Goal: Task Accomplishment & Management: Manage account settings

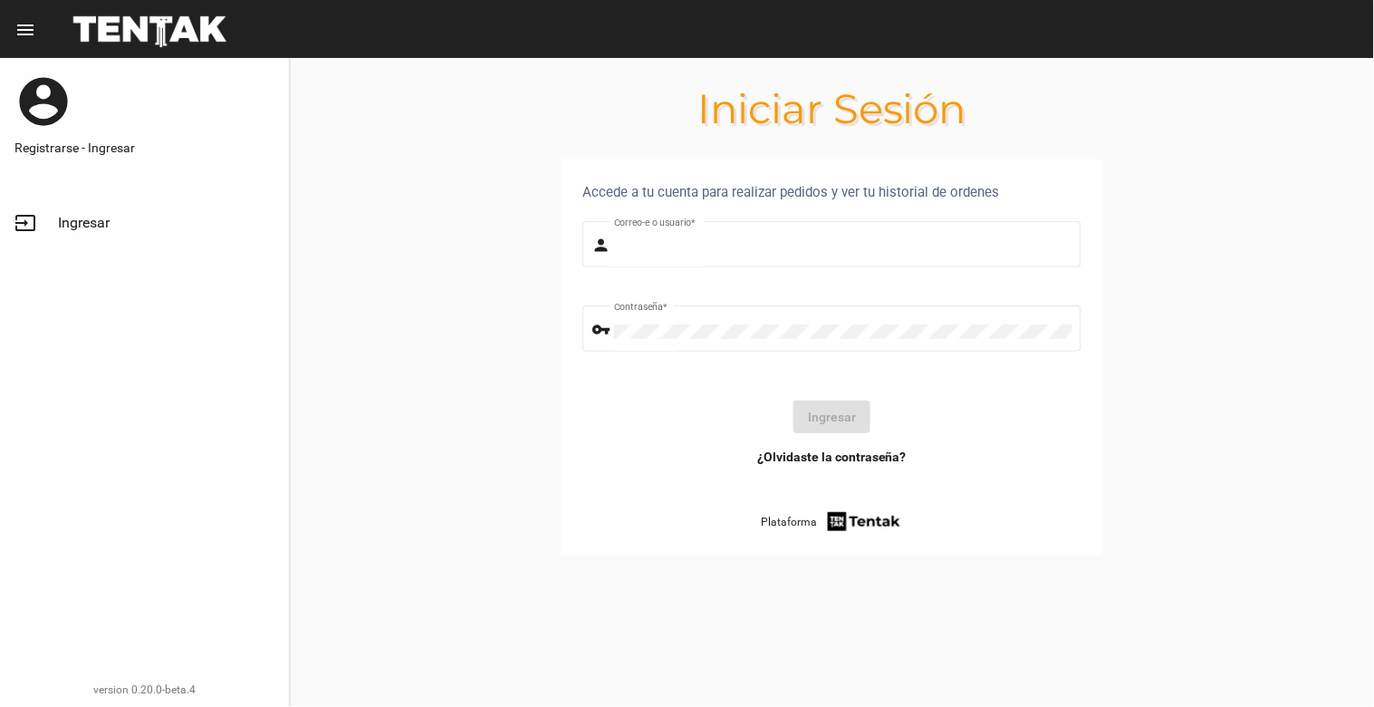
type input "natalialabancz@hotmail.com"
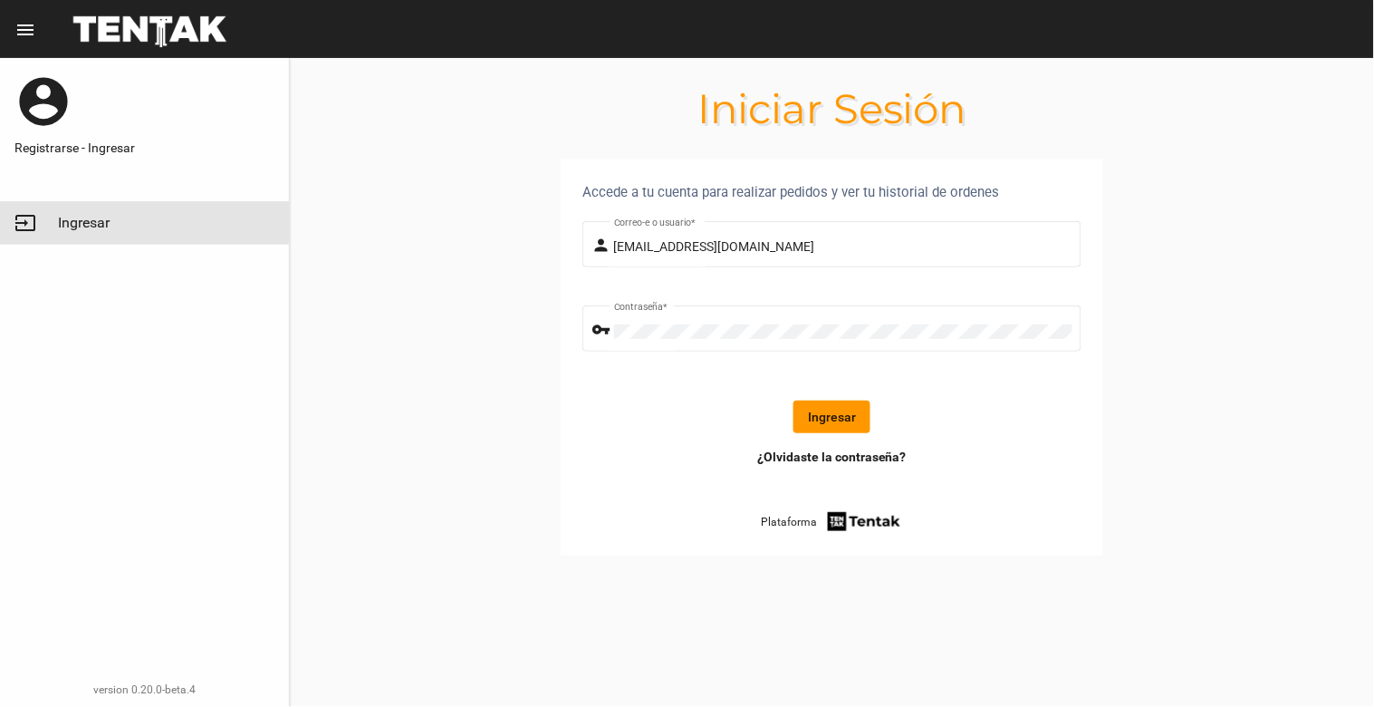
click at [82, 226] on span "Ingresar" at bounding box center [84, 223] width 52 height 18
click at [825, 423] on button "Ingresar" at bounding box center [832, 416] width 77 height 33
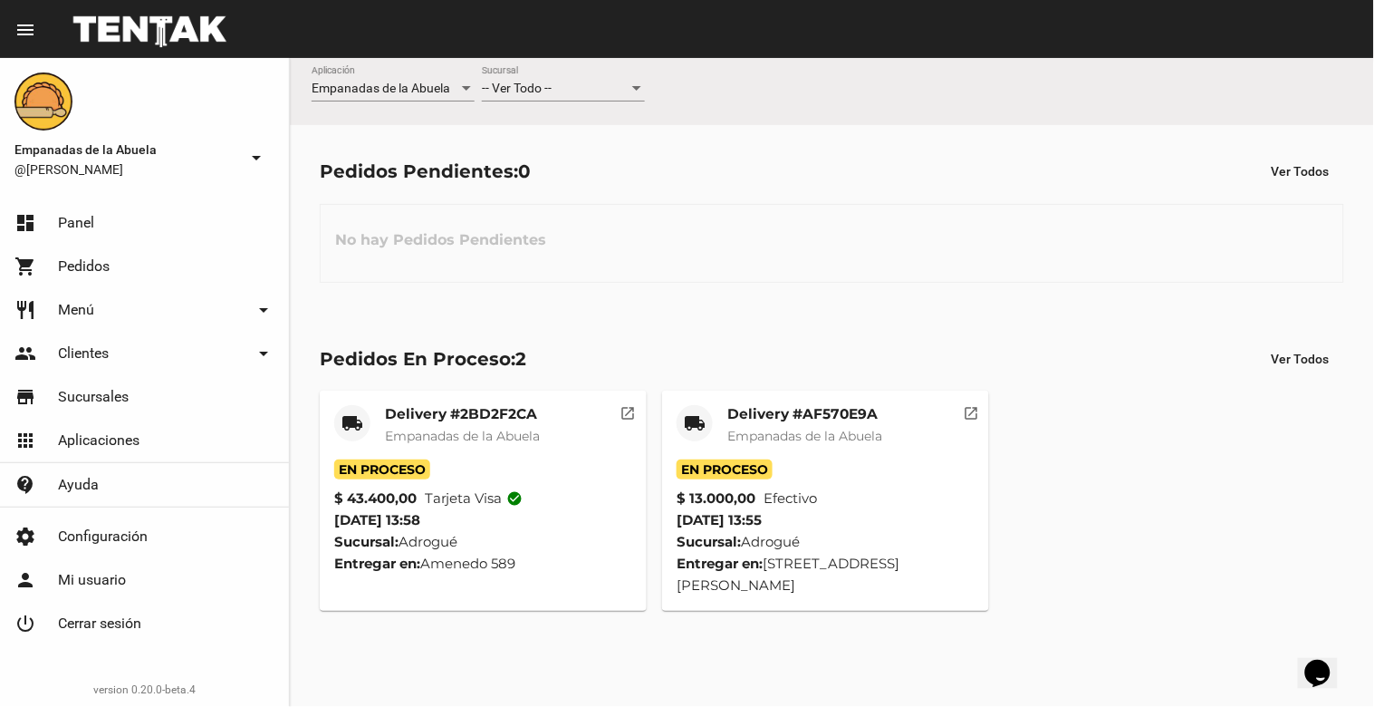
click at [542, 74] on div "-- Ver Todo -- Sucursal" at bounding box center [563, 83] width 163 height 35
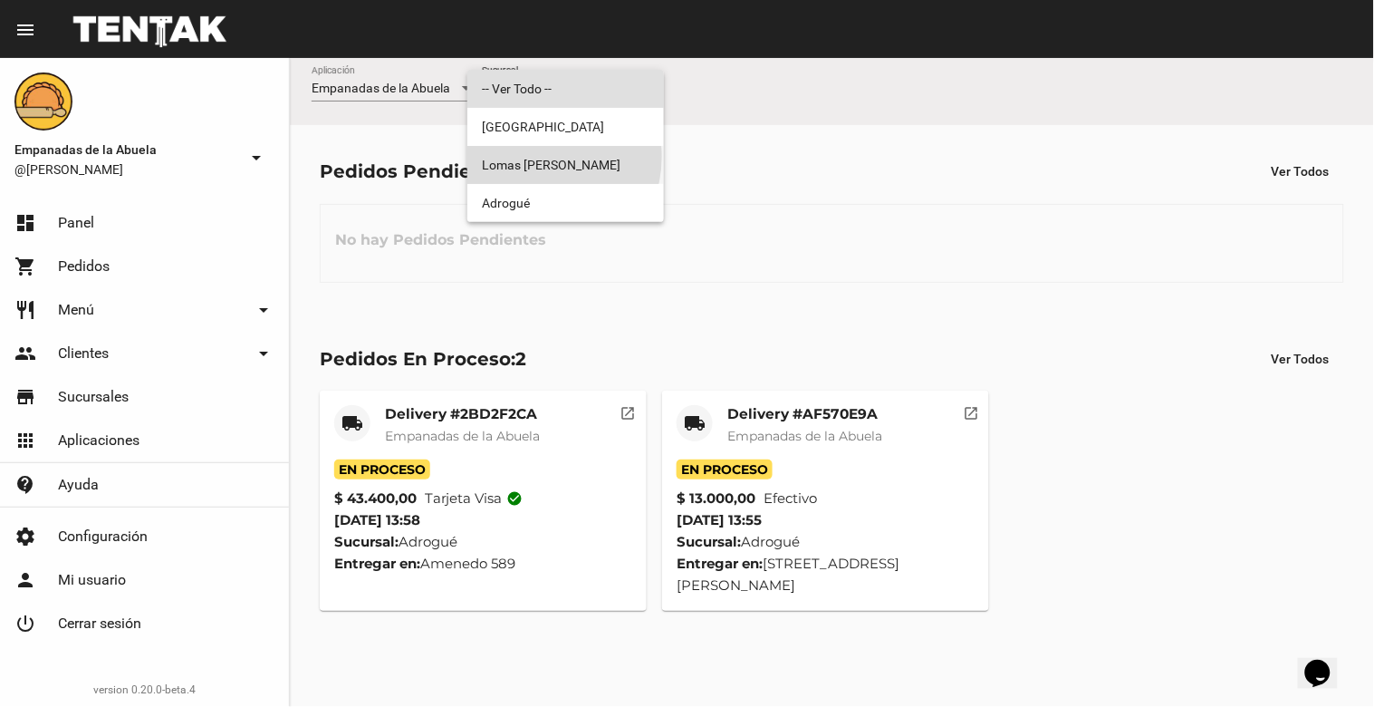
click at [535, 157] on span "Lomas [PERSON_NAME]" at bounding box center [566, 165] width 168 height 38
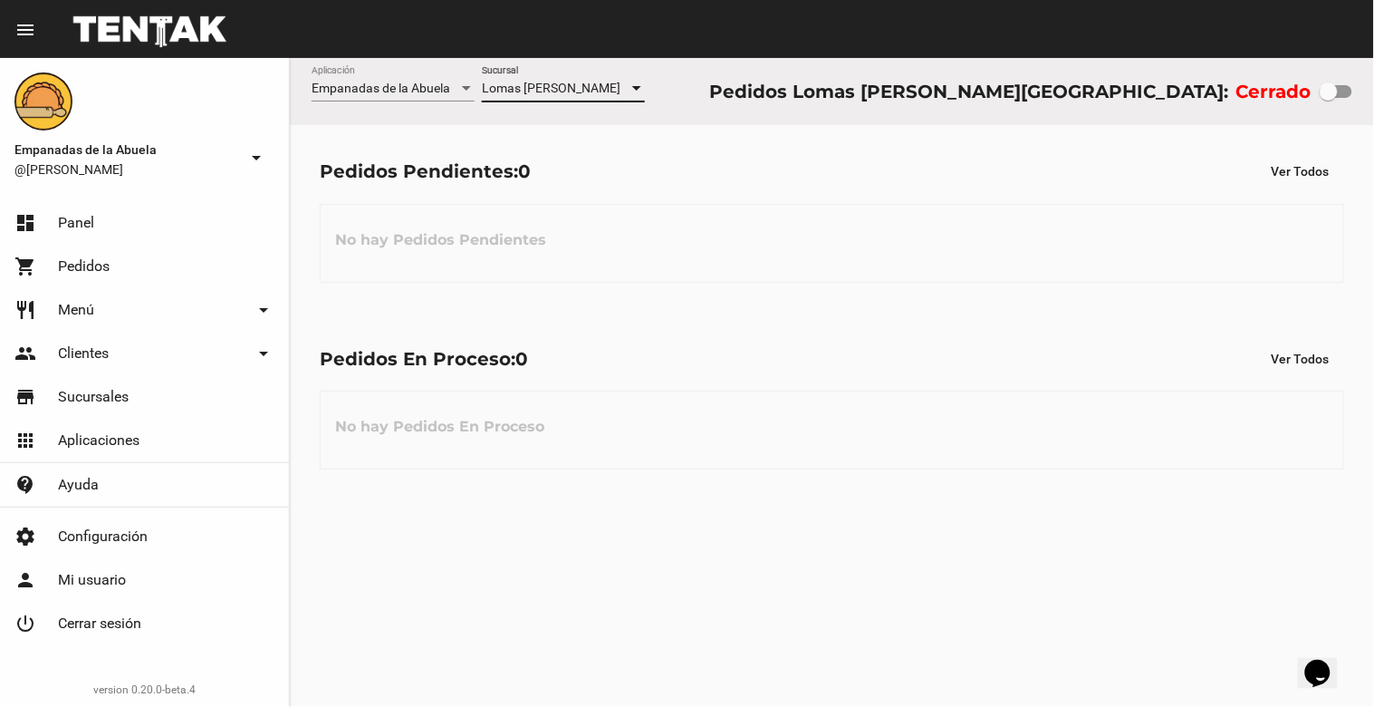
click at [1337, 86] on div at bounding box center [1329, 91] width 18 height 18
click at [1329, 98] on input "checkbox" at bounding box center [1328, 98] width 1 height 1
checkbox input "true"
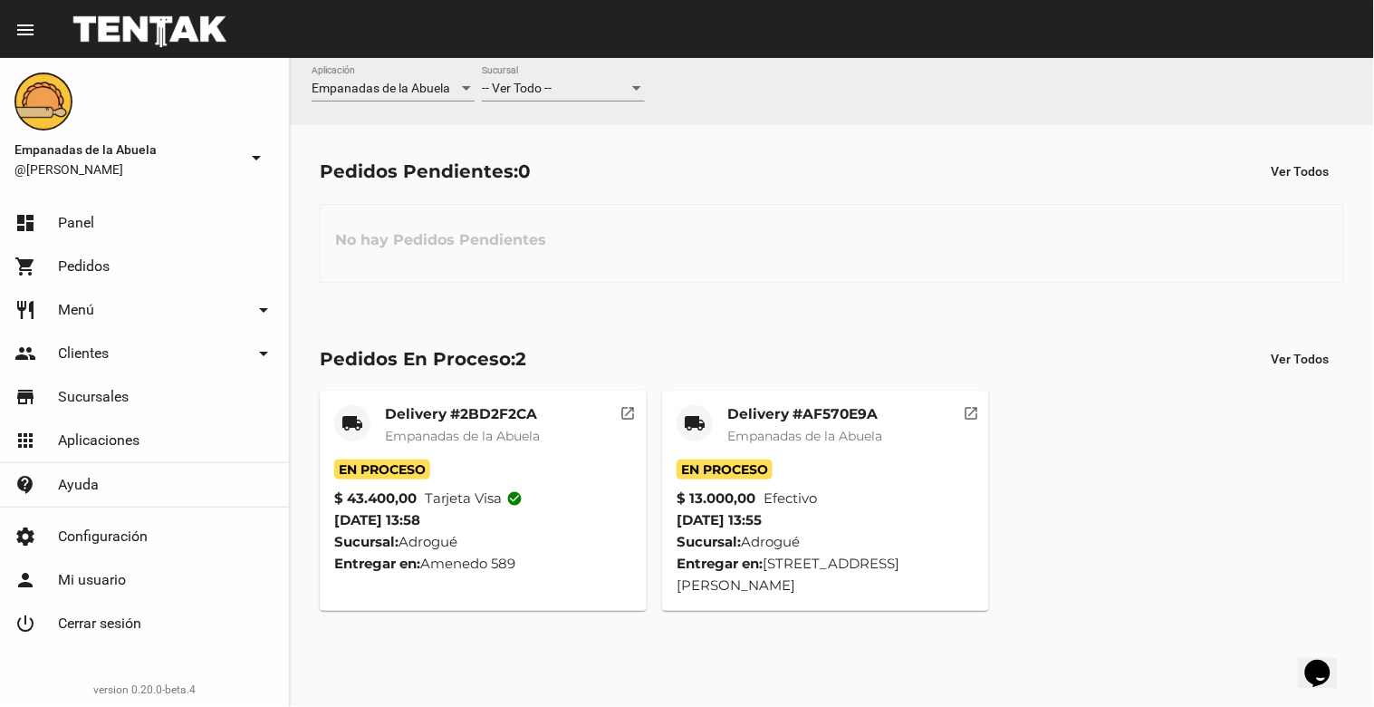
click at [591, 80] on div "-- Ver Todo -- Sucursal" at bounding box center [563, 83] width 163 height 35
click at [584, 82] on div "-- Ver Todo --" at bounding box center [555, 89] width 147 height 14
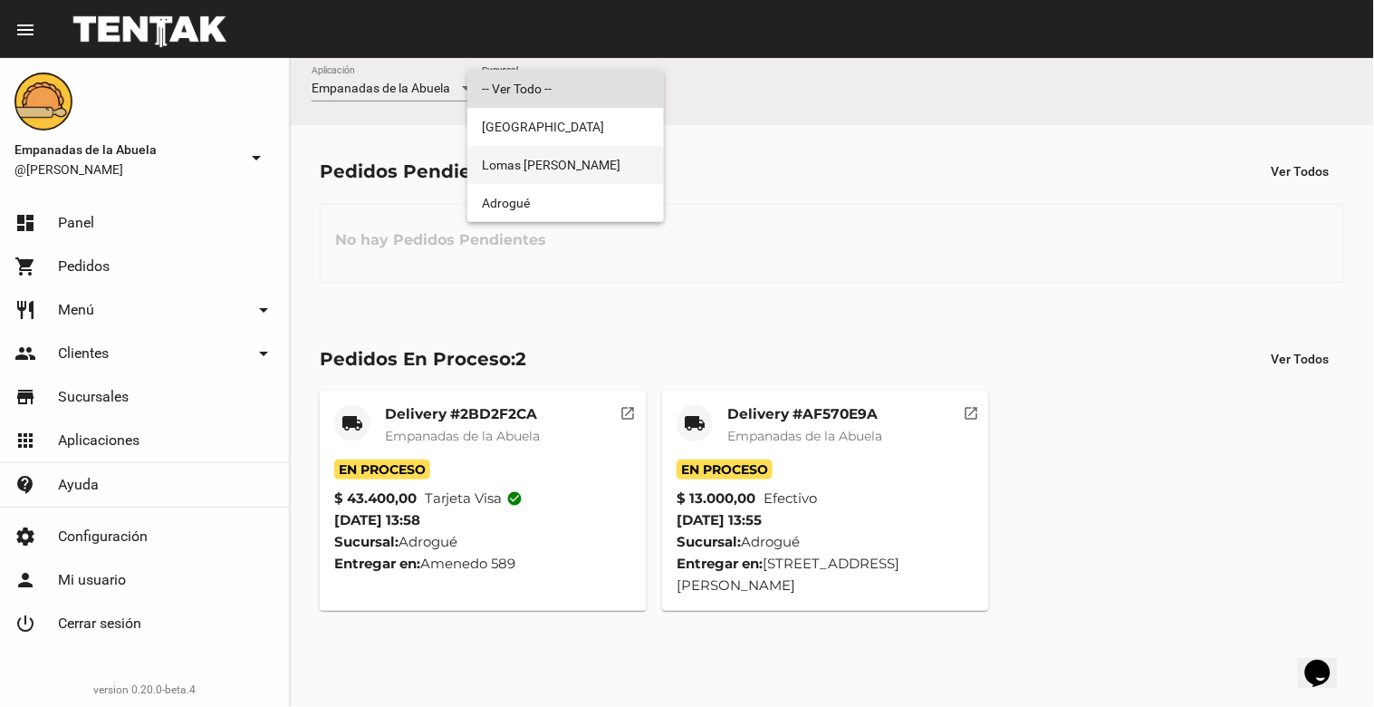
click at [583, 157] on span "Lomas [PERSON_NAME]" at bounding box center [566, 165] width 168 height 38
